Goal: Task Accomplishment & Management: Use online tool/utility

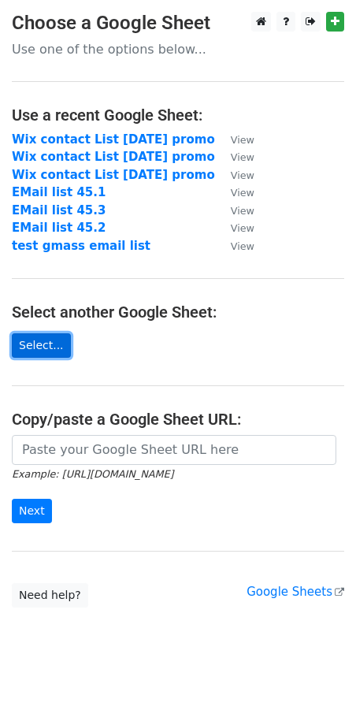
click at [42, 344] on link "Select..." at bounding box center [41, 345] width 59 height 24
click at [51, 342] on link "Select..." at bounding box center [41, 345] width 59 height 24
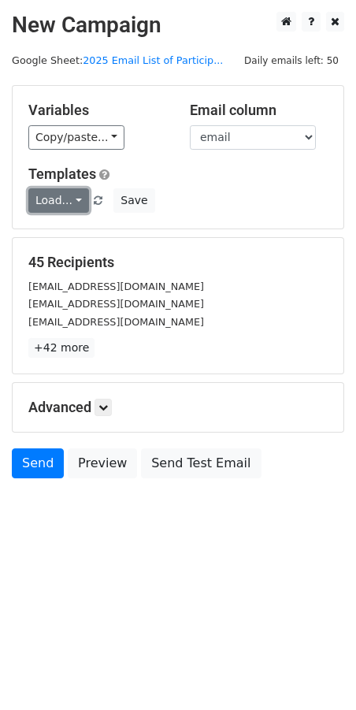
click at [64, 201] on link "Load..." at bounding box center [58, 200] width 61 height 24
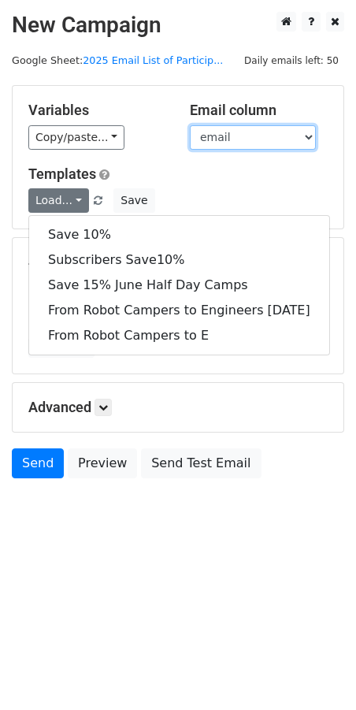
click at [285, 134] on select "Camp Date AM/PM/FULL Camper age Parent email phone school" at bounding box center [253, 137] width 126 height 24
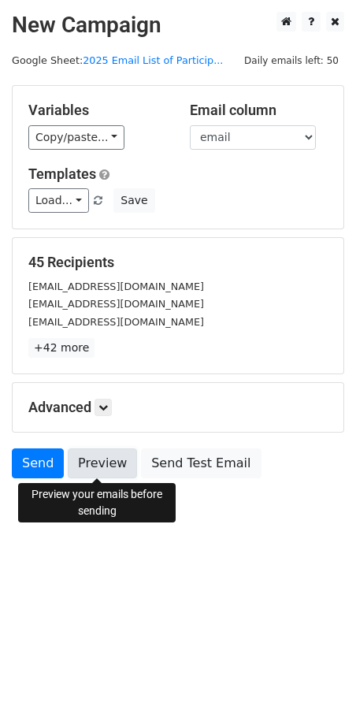
click at [96, 462] on link "Preview" at bounding box center [102, 464] width 69 height 30
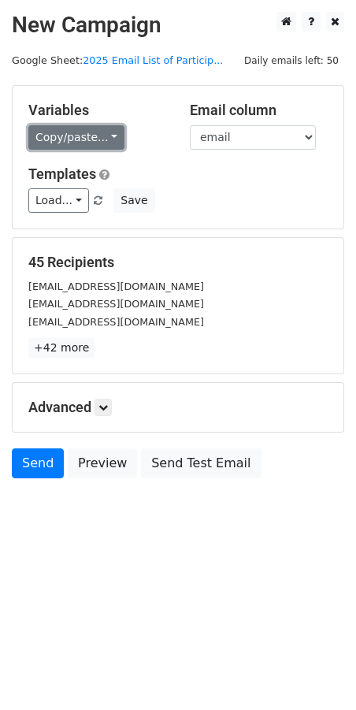
click at [95, 142] on link "Copy/paste..." at bounding box center [76, 137] width 96 height 24
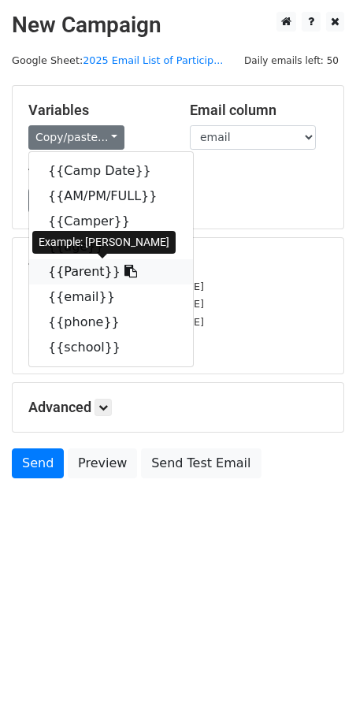
click at [84, 273] on link "{{Parent}}" at bounding box center [111, 271] width 164 height 25
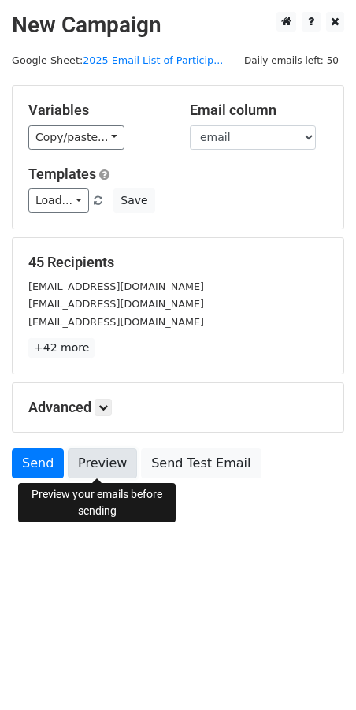
click at [107, 465] on link "Preview" at bounding box center [102, 464] width 69 height 30
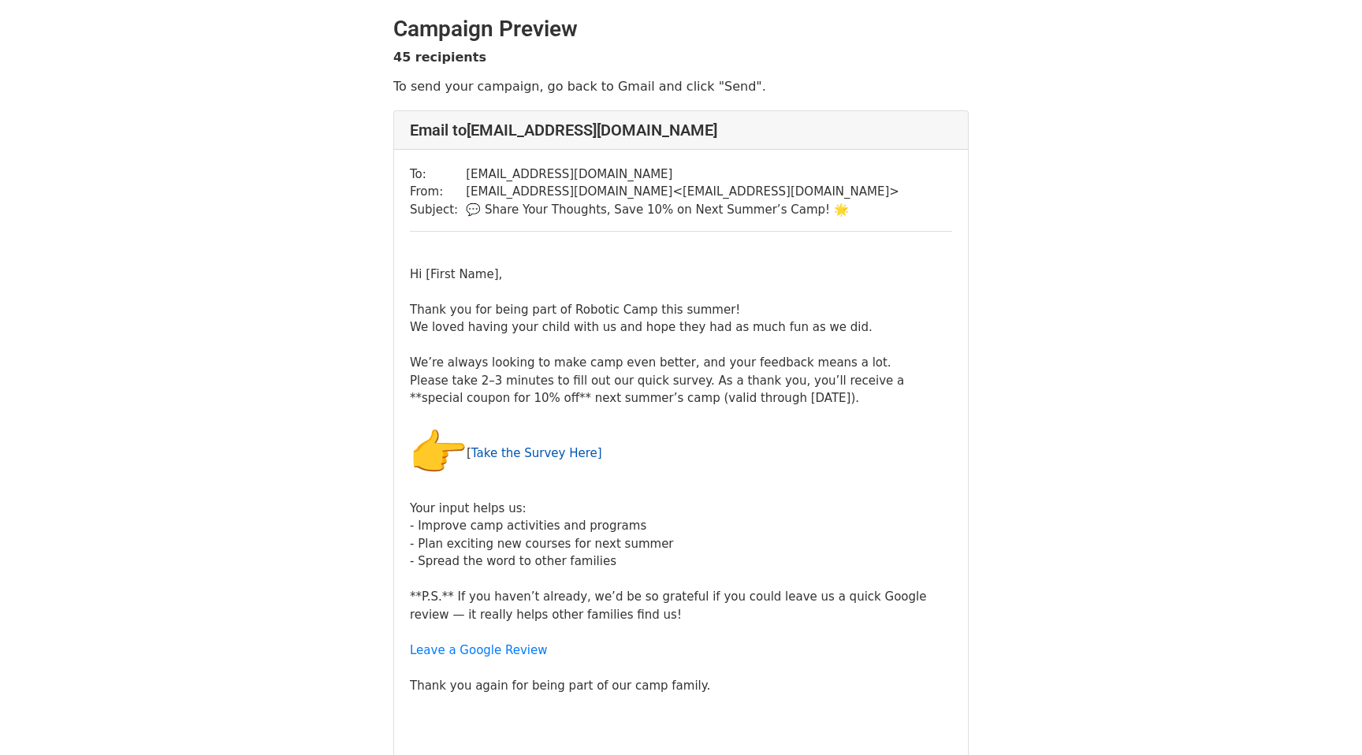
click at [507, 449] on link "Take the Survey Here]" at bounding box center [536, 453] width 131 height 14
click at [485, 649] on link "Leave a Google Review" at bounding box center [479, 650] width 138 height 14
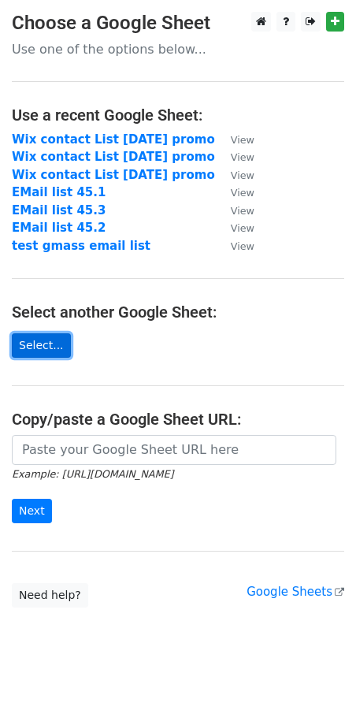
click at [28, 341] on link "Select..." at bounding box center [41, 345] width 59 height 24
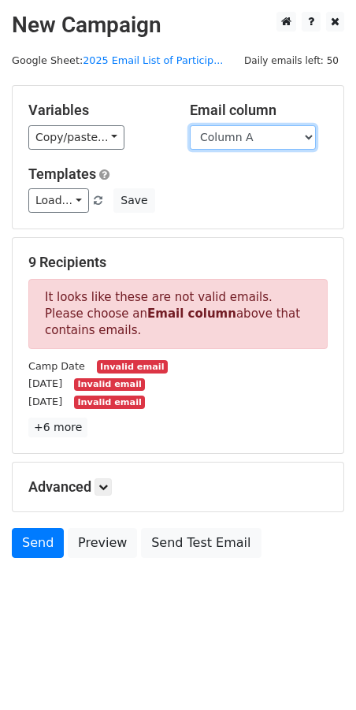
click at [273, 133] on select "Column A Column B Column C Column D Column E Column F Column G Column H" at bounding box center [253, 137] width 126 height 24
click at [266, 140] on select "Column A Column B Column C Column D Column E Column F Column G Column H" at bounding box center [253, 137] width 126 height 24
select select "Column G"
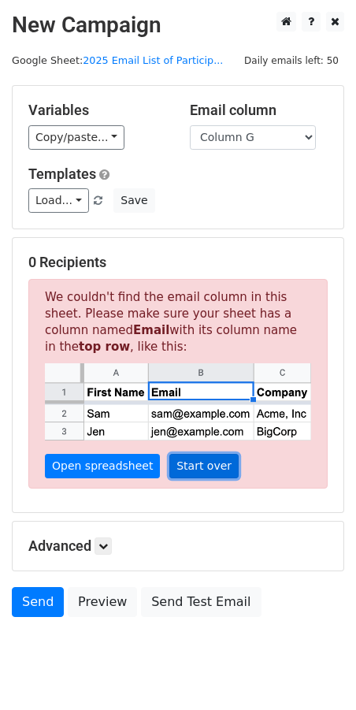
click at [183, 468] on link "Start over" at bounding box center [203, 466] width 69 height 24
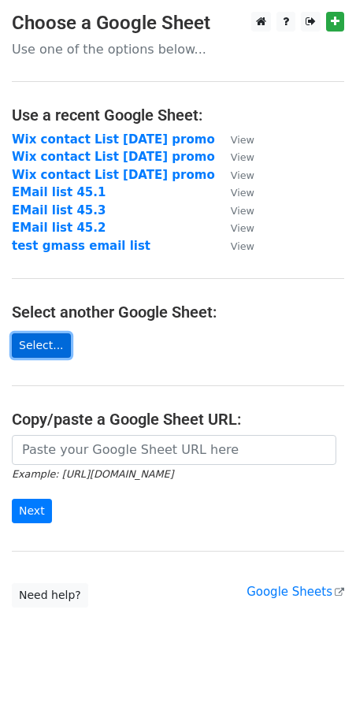
click at [56, 348] on link "Select..." at bounding box center [41, 345] width 59 height 24
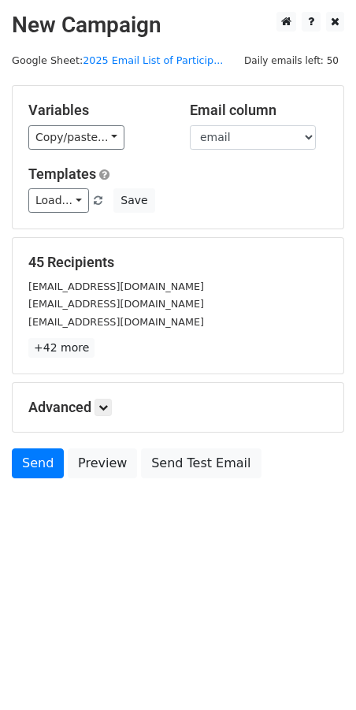
click at [97, 404] on h5 "Advanced" at bounding box center [178, 407] width 300 height 17
click at [102, 405] on icon at bounding box center [103, 407] width 9 height 9
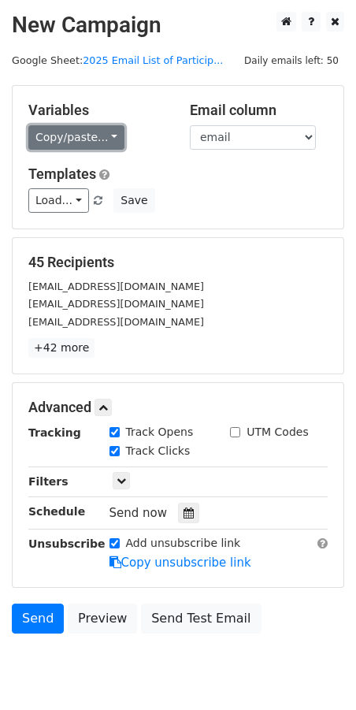
click at [102, 138] on link "Copy/paste..." at bounding box center [76, 137] width 96 height 24
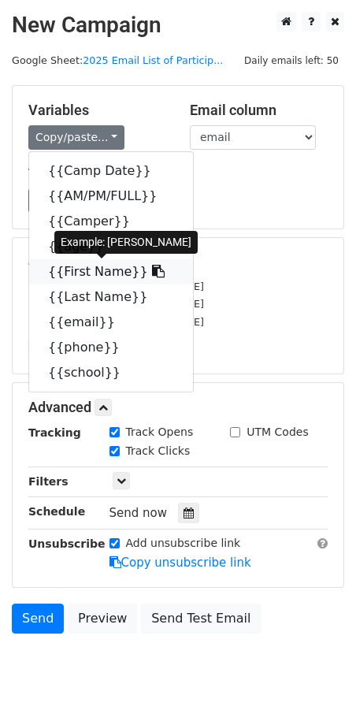
click at [81, 277] on link "{{First Name}}" at bounding box center [111, 271] width 164 height 25
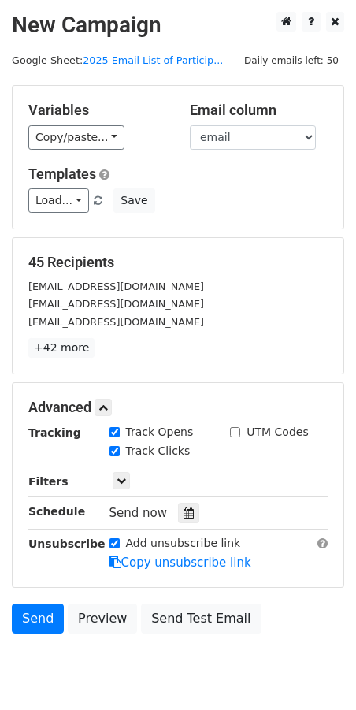
scroll to position [56, 0]
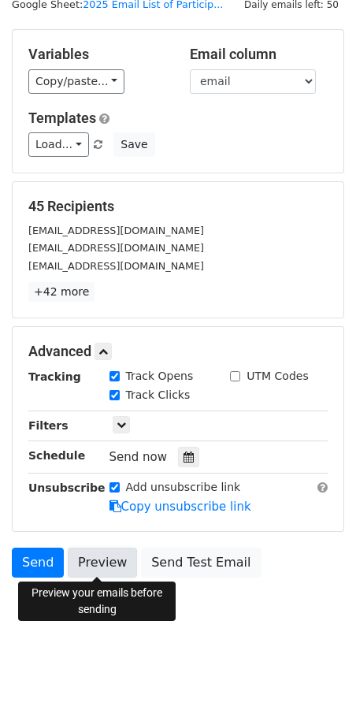
click at [95, 558] on link "Preview" at bounding box center [102, 563] width 69 height 30
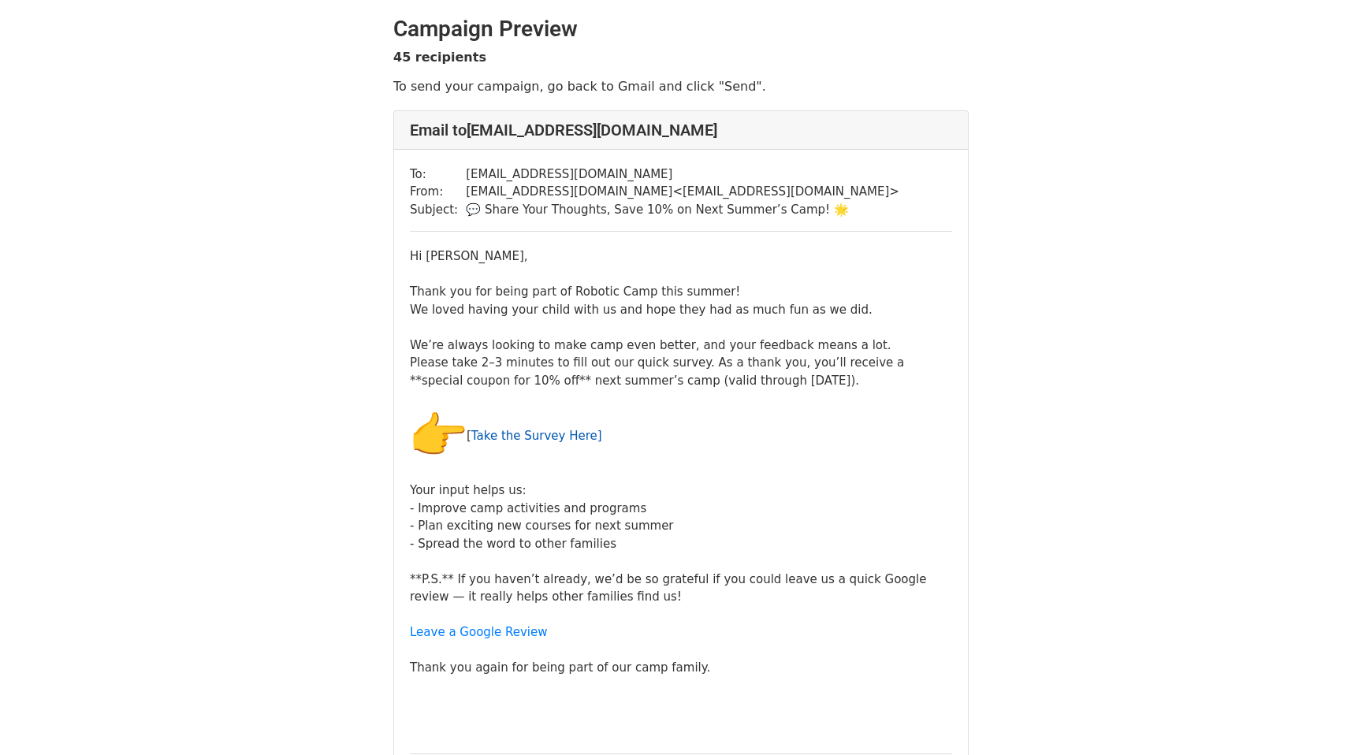
click at [578, 435] on link "Take the Survey Here]" at bounding box center [536, 435] width 131 height 14
